Goal: Task Accomplishment & Management: Manage account settings

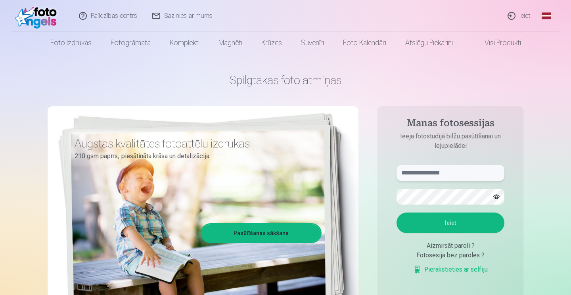
click at [432, 177] on input "text" at bounding box center [451, 173] width 108 height 16
type input "**********"
click at [444, 219] on button "Ieiet" at bounding box center [450, 223] width 108 height 21
click at [447, 233] on button "Ieiet" at bounding box center [450, 223] width 108 height 21
